Goal: Task Accomplishment & Management: Complete application form

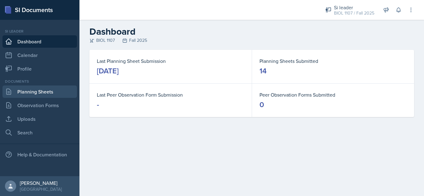
click at [37, 95] on link "Planning Sheets" at bounding box center [39, 92] width 74 height 12
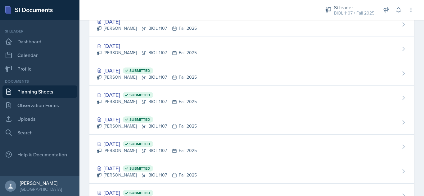
scroll to position [324, 0]
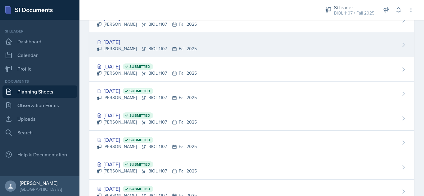
click at [300, 45] on div "[DATE] [PERSON_NAME] BIOL 1107 Fall 2025" at bounding box center [251, 45] width 324 height 24
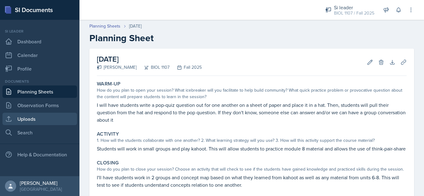
click at [51, 117] on link "Uploads" at bounding box center [39, 119] width 74 height 12
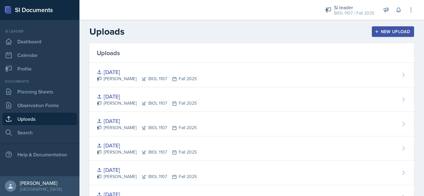
click at [374, 33] on icon "button" at bounding box center [376, 31] width 4 height 4
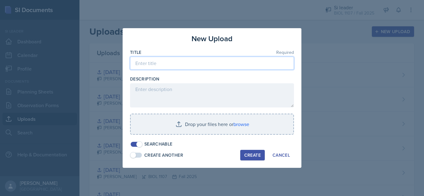
click at [225, 63] on input at bounding box center [212, 63] width 164 height 13
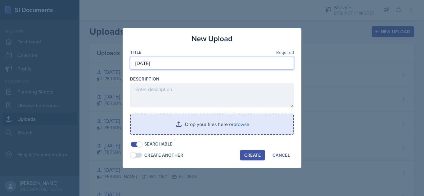
type input "[DATE]"
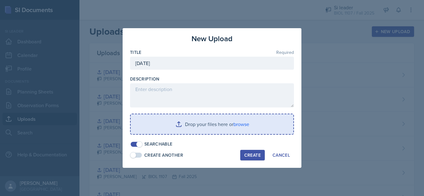
click at [199, 127] on input "file" at bounding box center [212, 124] width 163 height 20
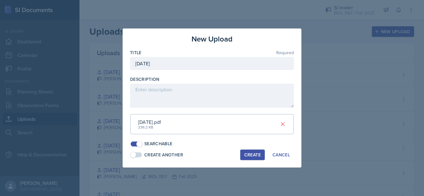
click at [249, 153] on div "Create" at bounding box center [252, 155] width 16 height 5
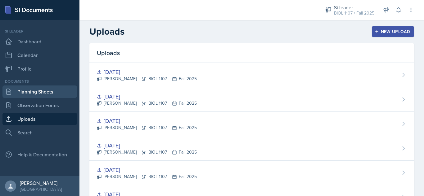
click at [43, 90] on link "Planning Sheets" at bounding box center [39, 92] width 74 height 12
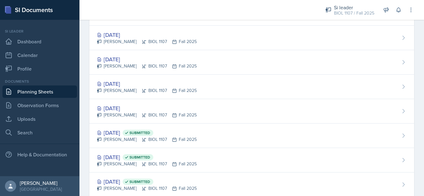
scroll to position [283, 0]
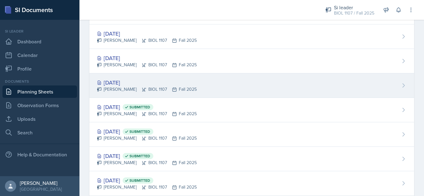
click at [271, 87] on div "[DATE] [PERSON_NAME] BIOL 1107 Fall 2025" at bounding box center [251, 85] width 324 height 24
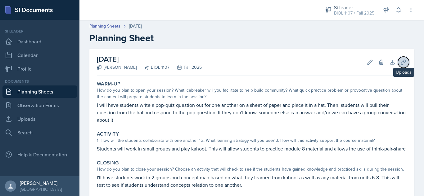
click at [400, 63] on icon at bounding box center [403, 62] width 6 height 6
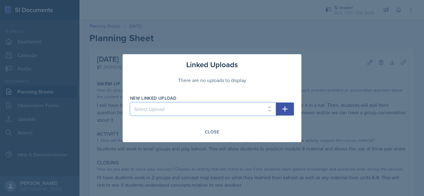
click at [223, 112] on select "Select Upload [DATE] [DATE] [DATE] [DATE] [DATE] [DATE] [DATE] [DATE] [DATE] [D…" at bounding box center [203, 109] width 146 height 13
select select "873396dd-198c-4755-b6cb-dac14cc43e2a"
click at [130, 103] on select "Select Upload [DATE] [DATE] [DATE] [DATE] [DATE] [DATE] [DATE] [DATE] [DATE] [D…" at bounding box center [203, 109] width 146 height 13
click at [287, 111] on icon "button" at bounding box center [284, 108] width 7 height 7
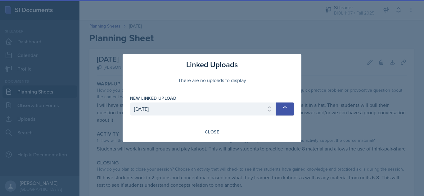
select select
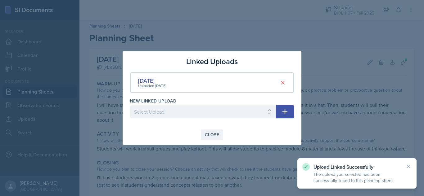
click at [207, 135] on div "Close" at bounding box center [212, 134] width 14 height 5
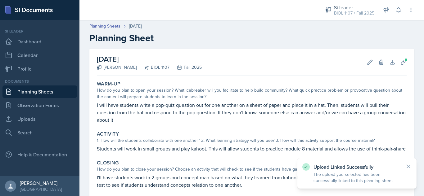
scroll to position [72, 0]
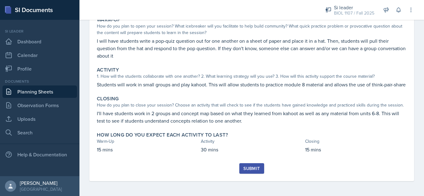
click at [245, 168] on div "Submit" at bounding box center [251, 168] width 16 height 5
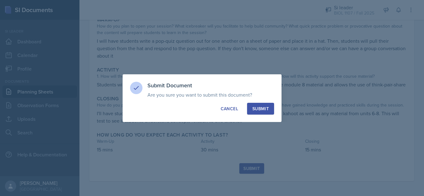
click at [263, 107] on div "Submit" at bounding box center [260, 109] width 16 height 6
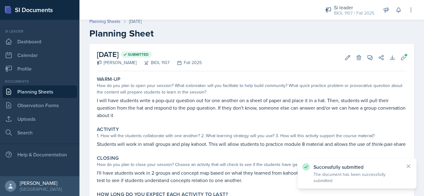
scroll to position [2, 0]
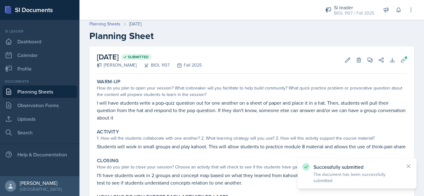
click at [26, 91] on link "Planning Sheets" at bounding box center [39, 92] width 74 height 12
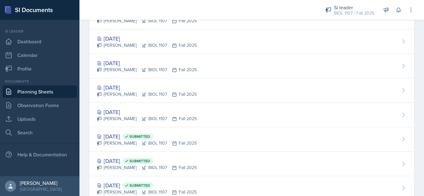
scroll to position [235, 0]
